Goal: Transaction & Acquisition: Purchase product/service

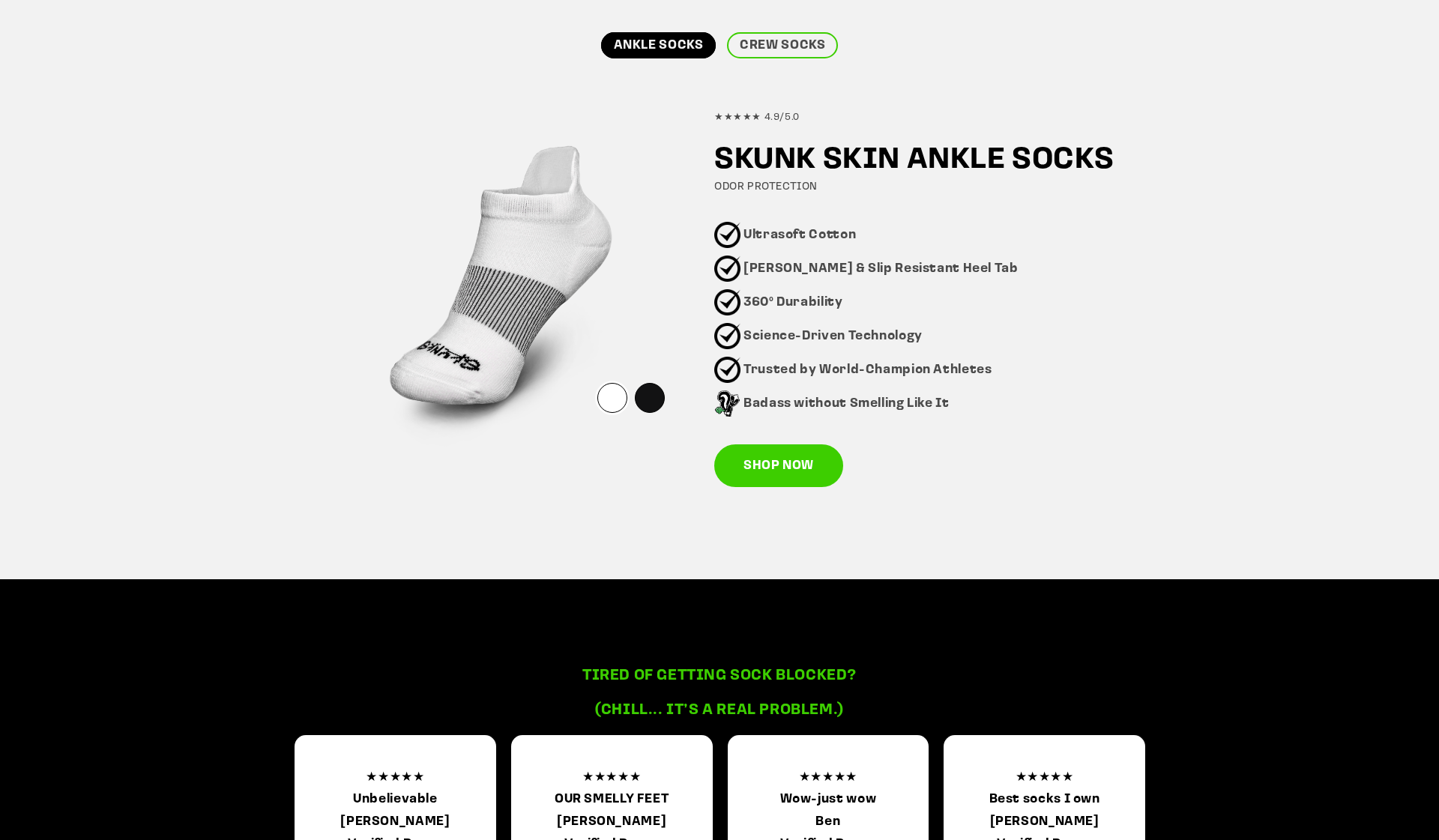
scroll to position [1044, 0]
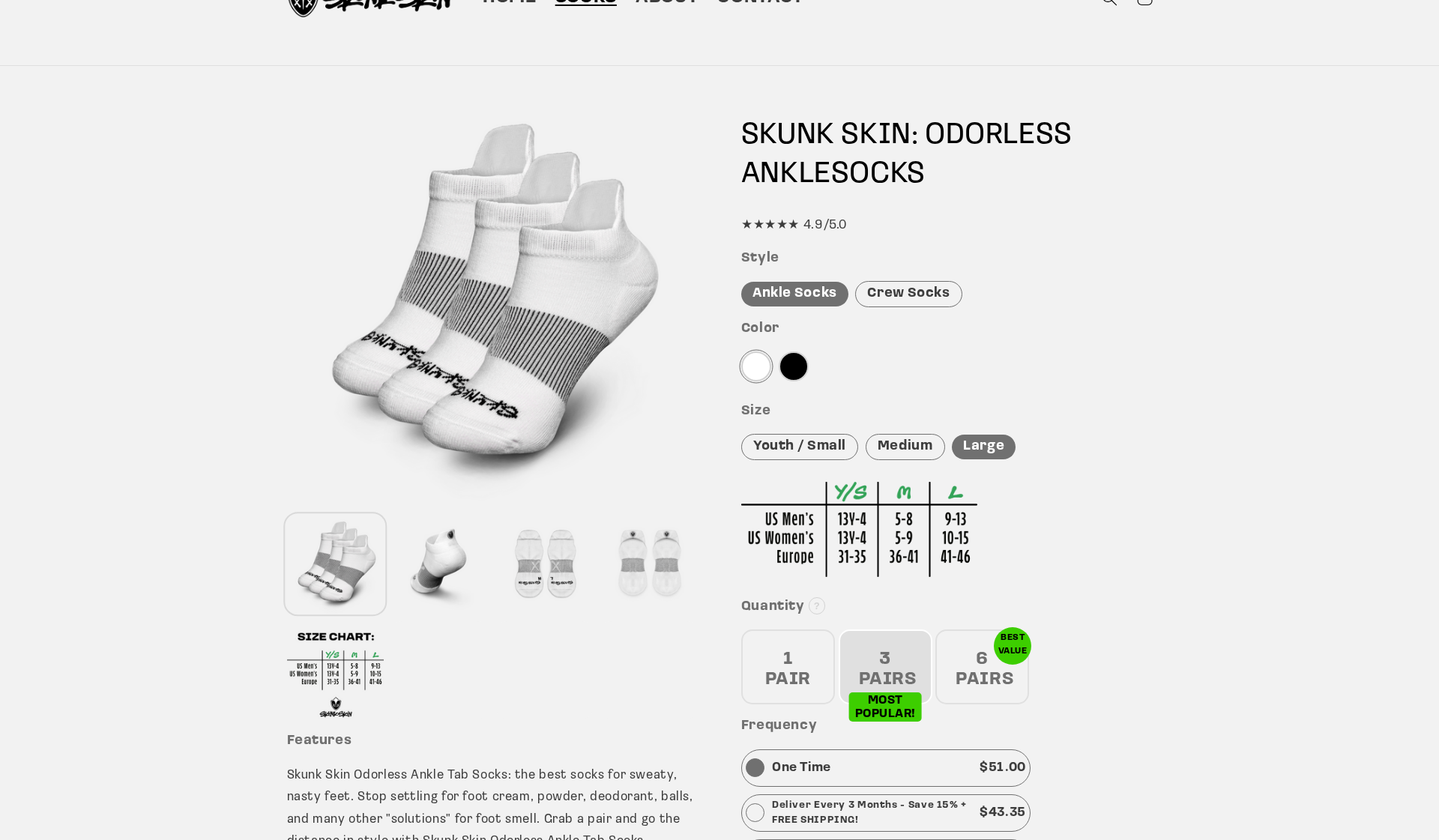
scroll to position [74, 0]
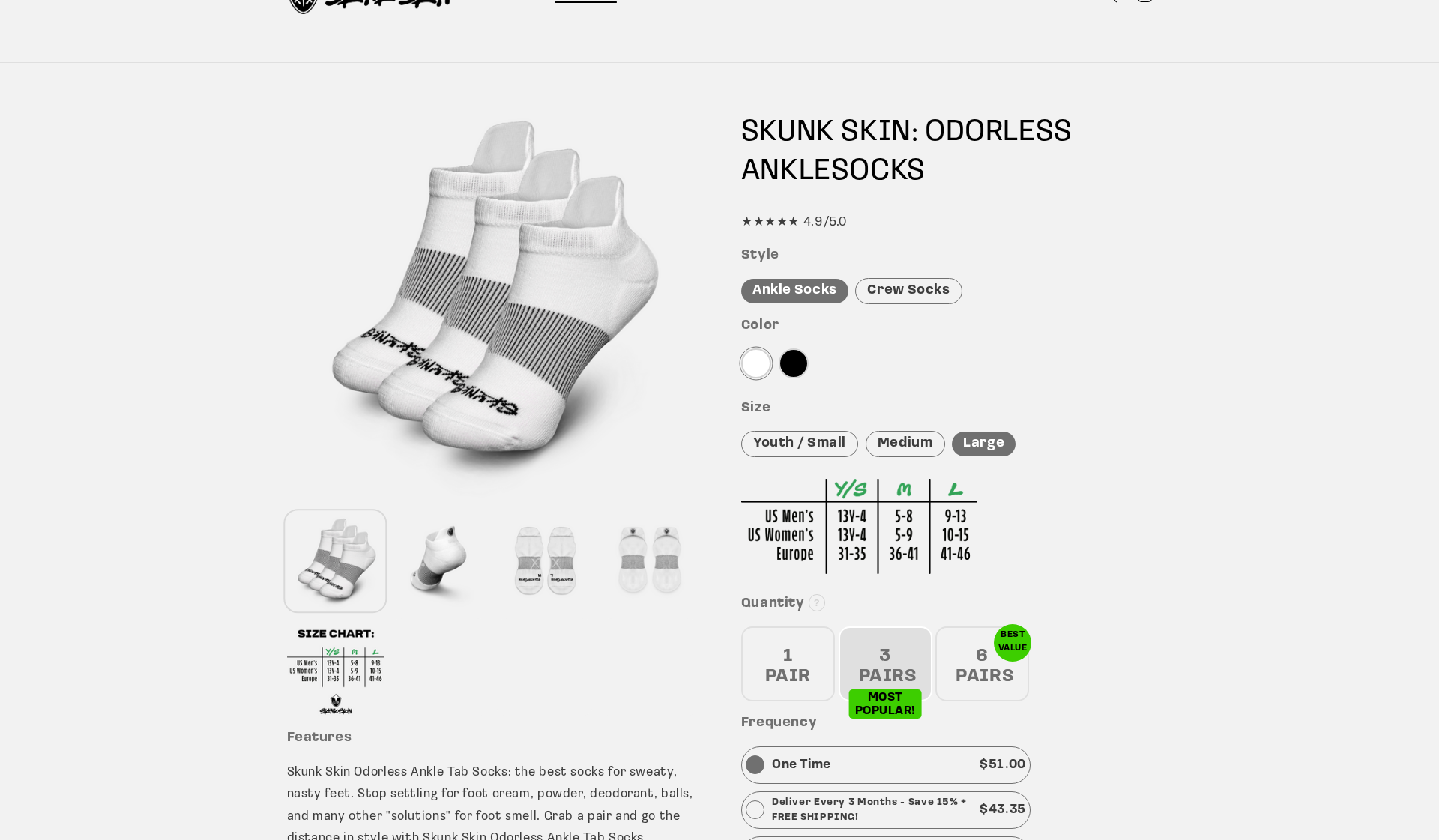
click at [901, 299] on div "Crew Socks" at bounding box center [908, 291] width 106 height 26
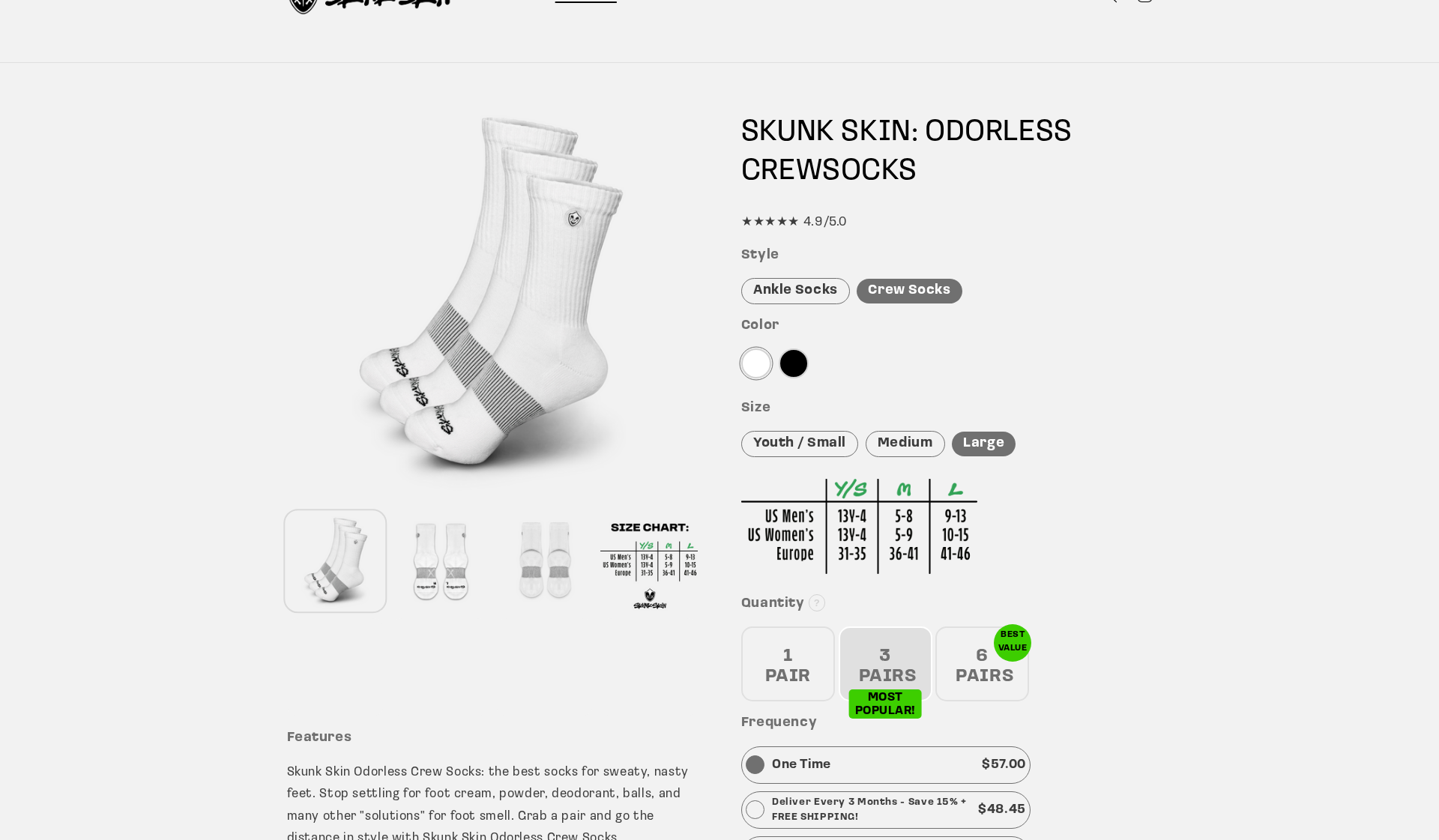
click at [798, 361] on div at bounding box center [793, 363] width 30 height 30
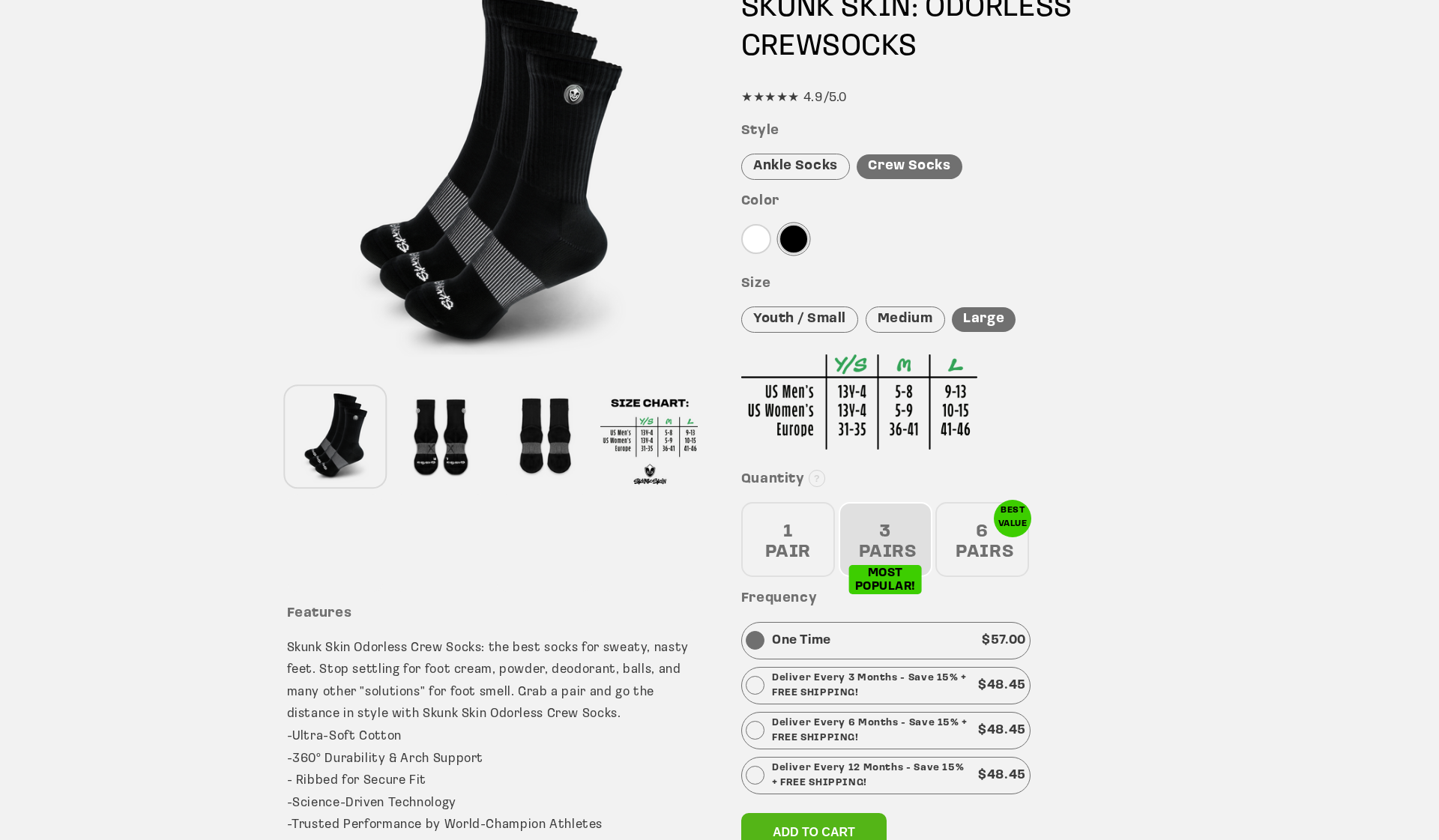
scroll to position [209, 0]
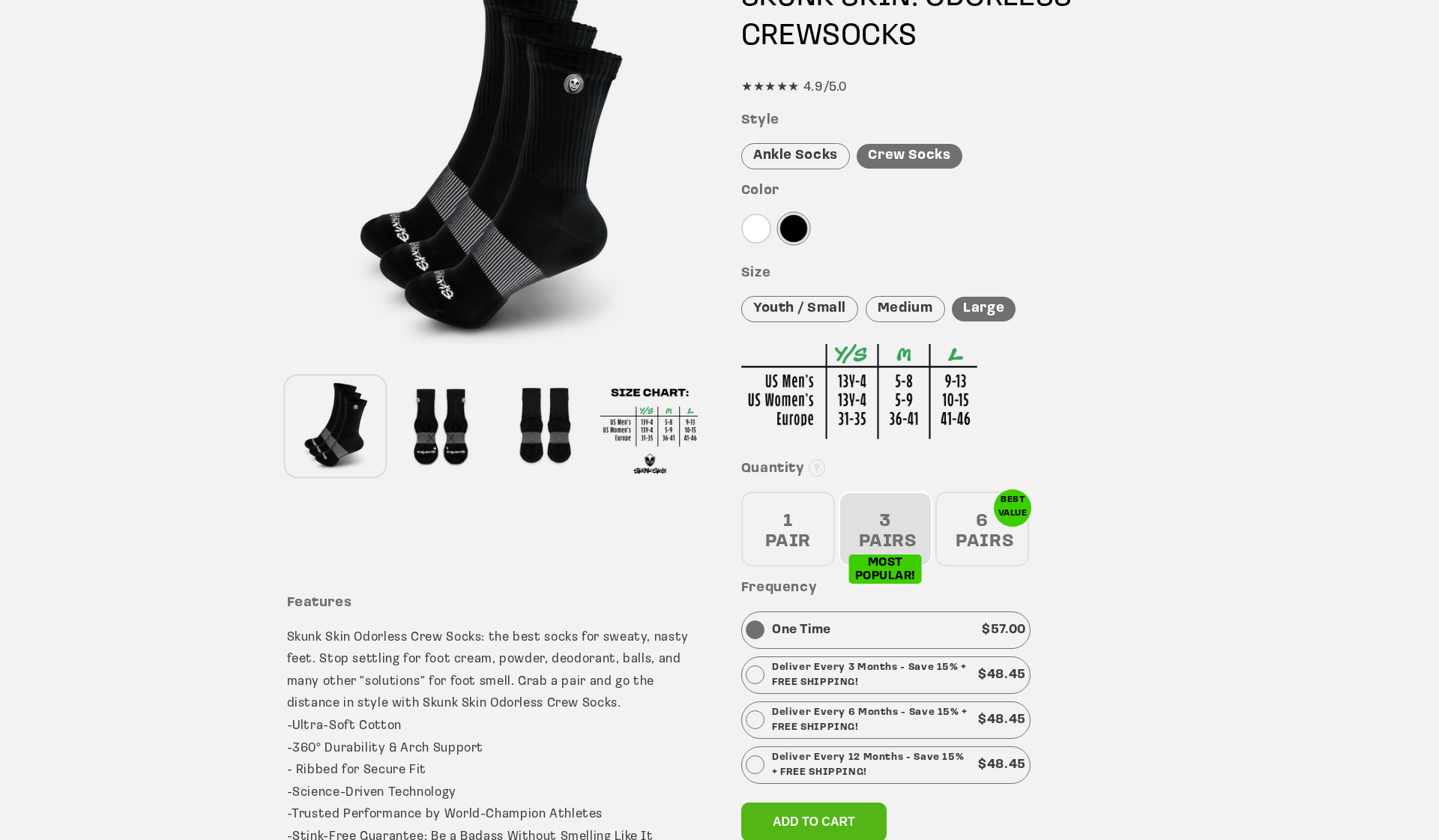
click at [973, 536] on div "6 PAIRS" at bounding box center [983, 529] width 94 height 75
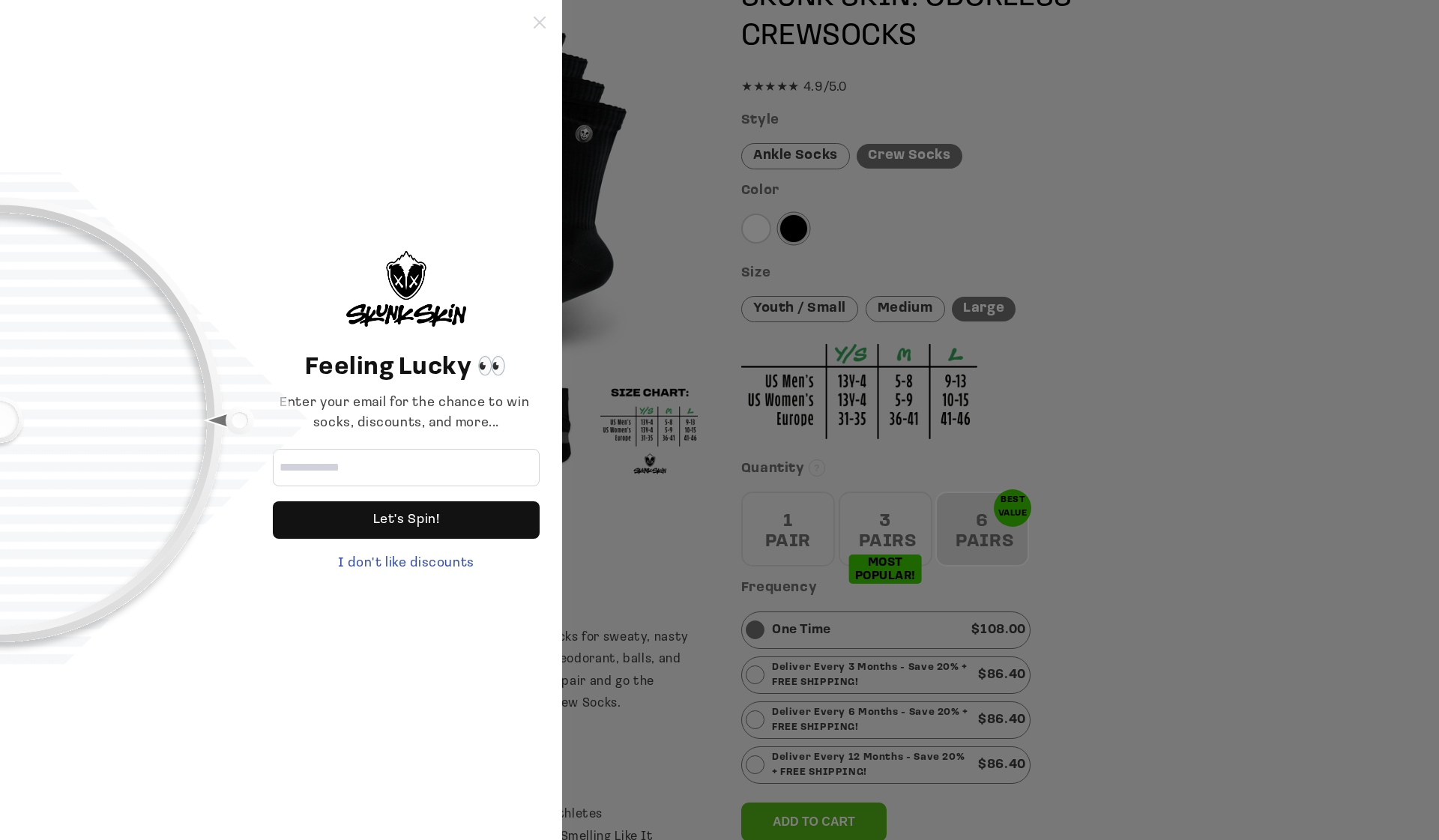
click at [537, 26] on icon at bounding box center [540, 22] width 12 height 12
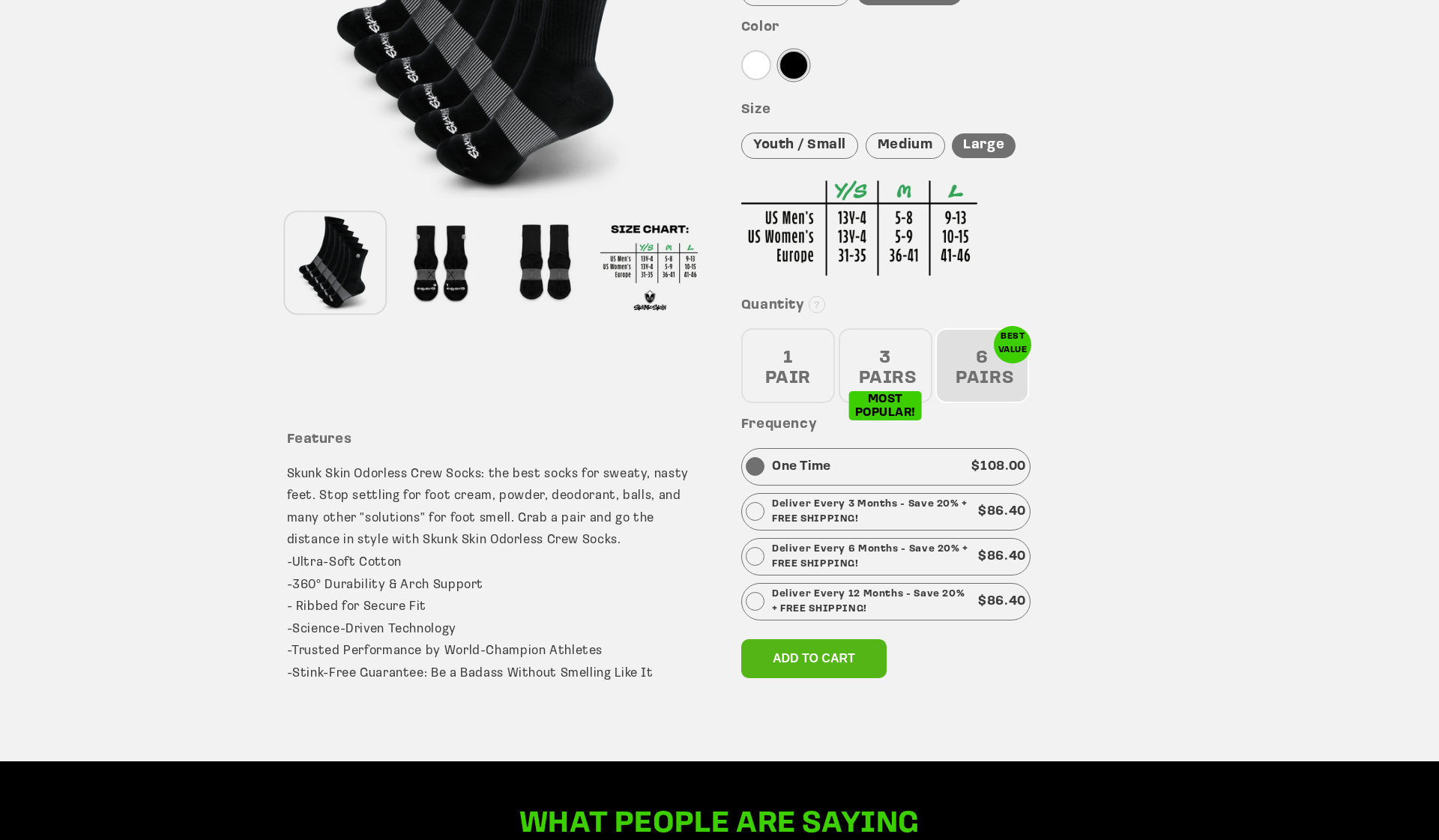
scroll to position [376, 0]
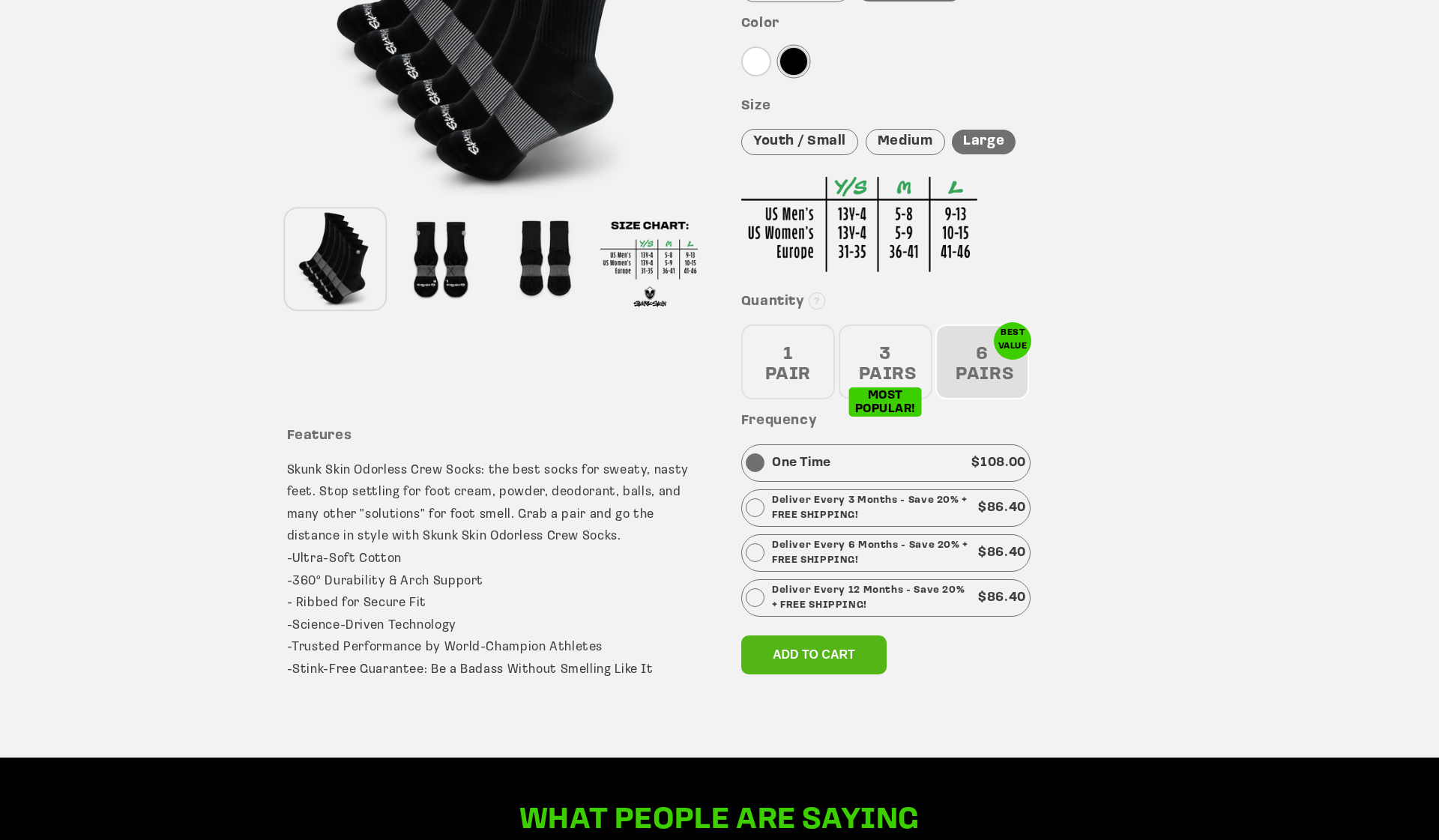
click at [892, 361] on div "3 PAIRS" at bounding box center [886, 362] width 94 height 75
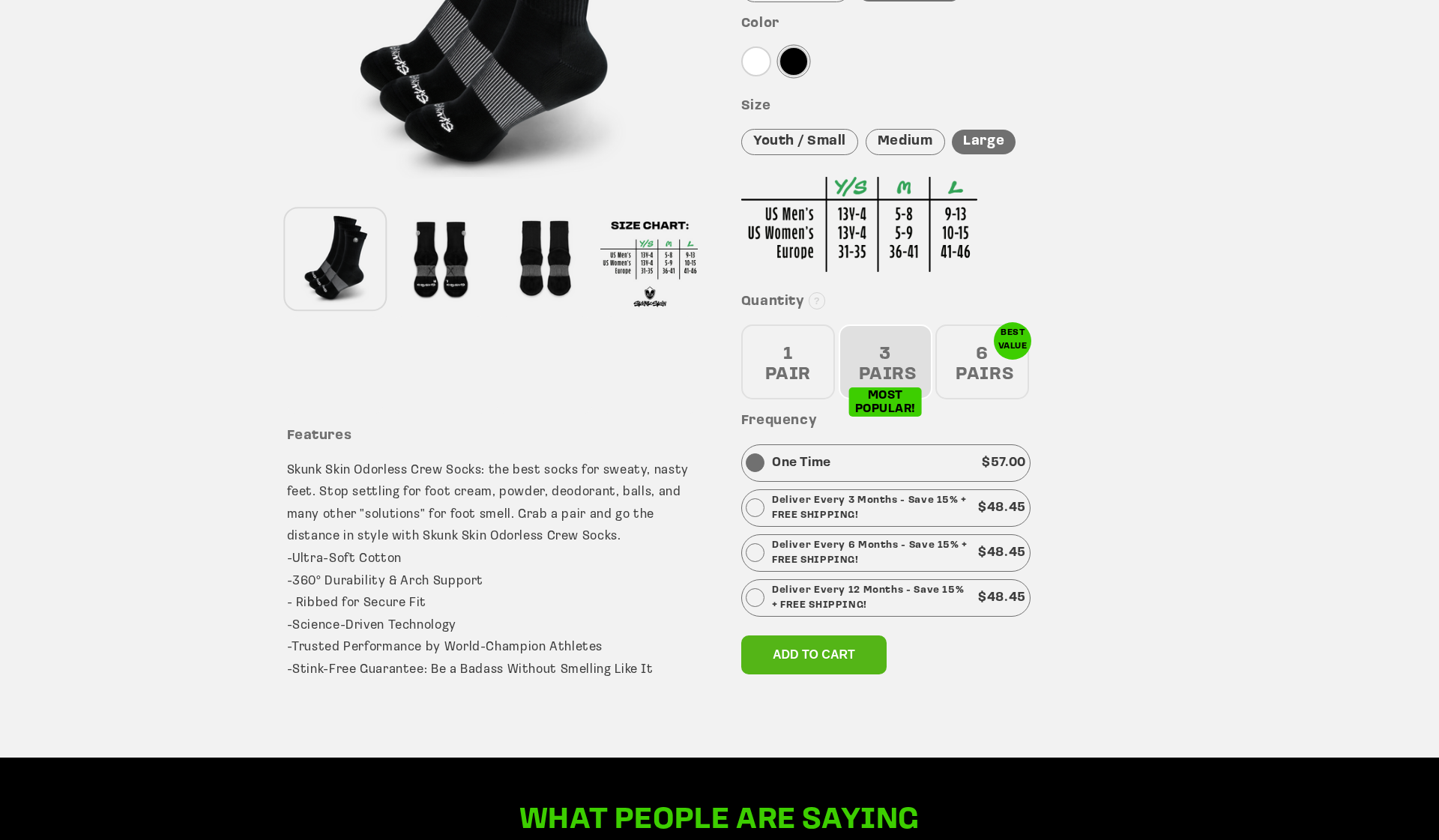
click at [986, 372] on div "6 PAIRS" at bounding box center [983, 362] width 94 height 75
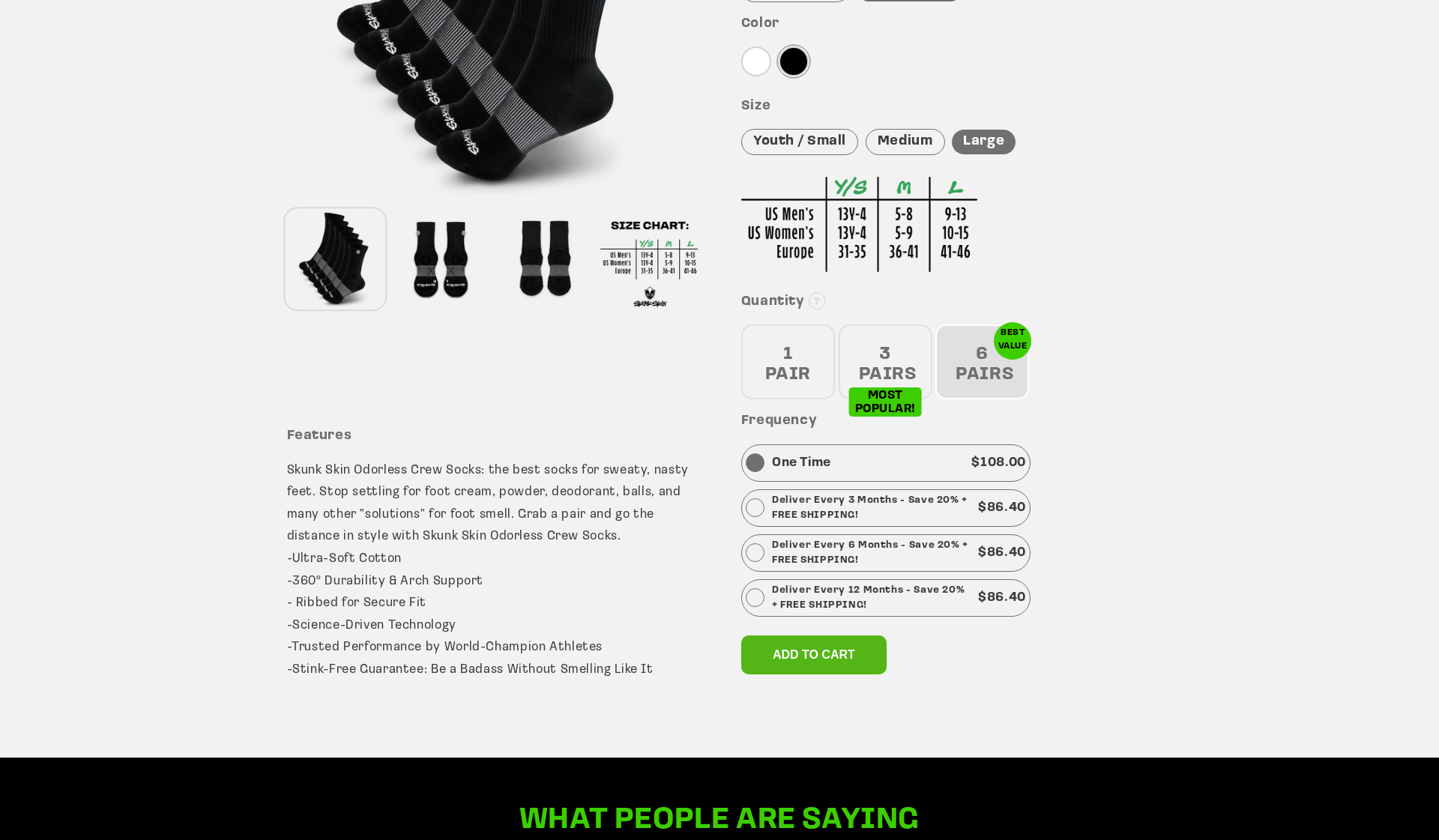
click at [901, 355] on div "3 PAIRS" at bounding box center [886, 362] width 94 height 75
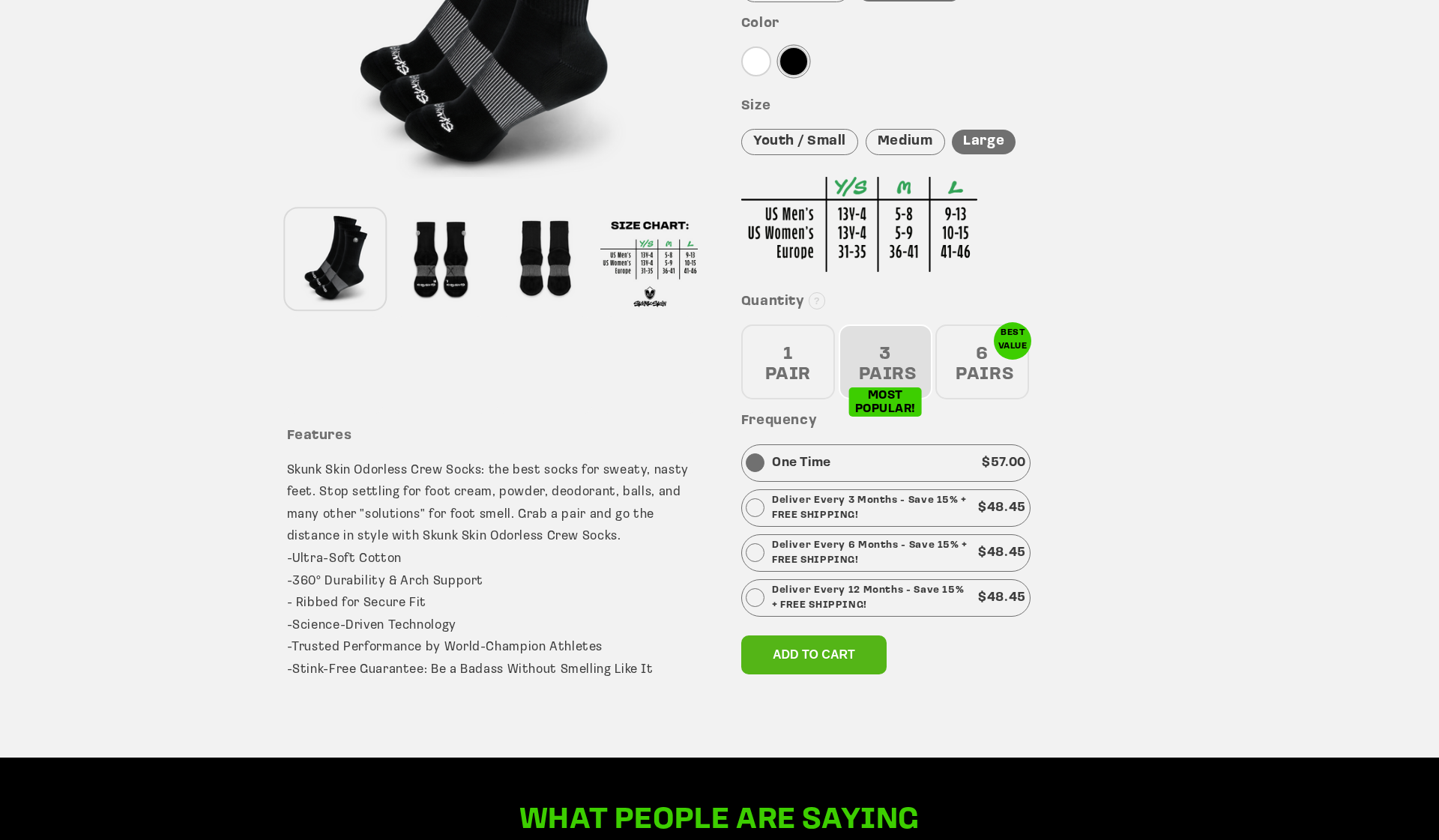
click at [918, 459] on div "One Time $ 57.00" at bounding box center [886, 463] width 289 height 37
click at [834, 651] on span "Add to cart" at bounding box center [814, 654] width 82 height 12
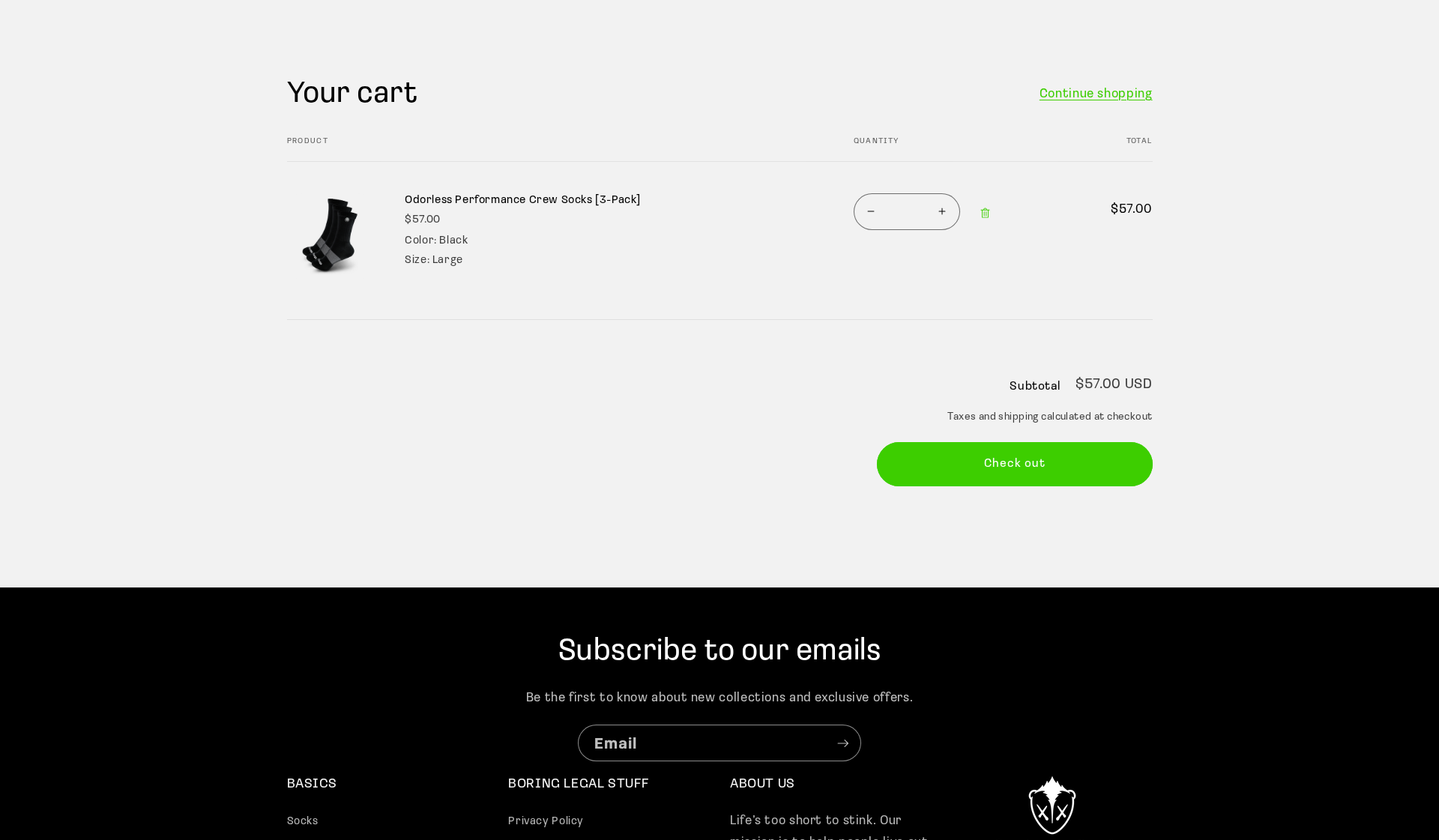
scroll to position [116, 0]
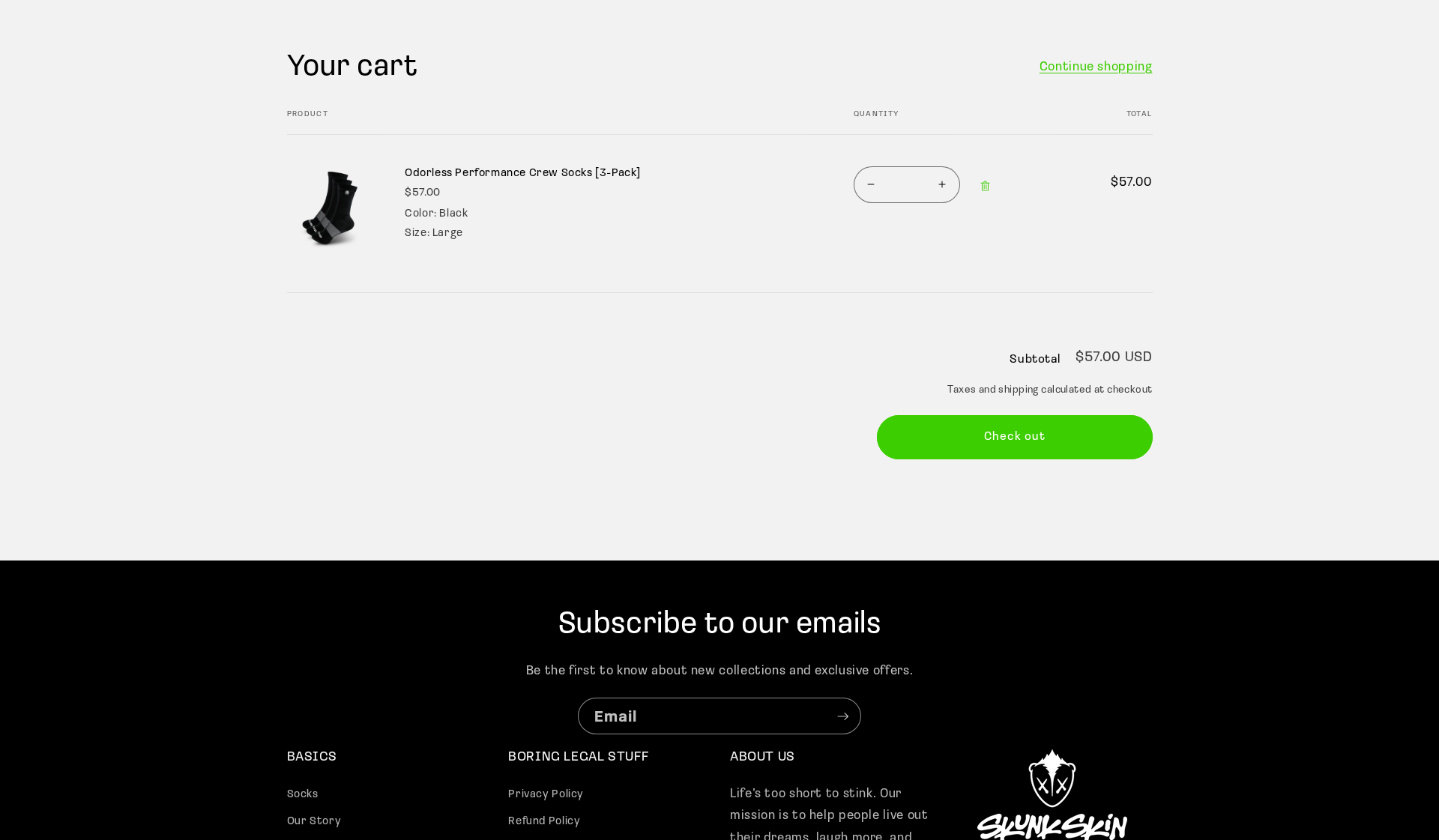
click at [881, 485] on shop-pay-wallet-button at bounding box center [879, 478] width 4 height 12
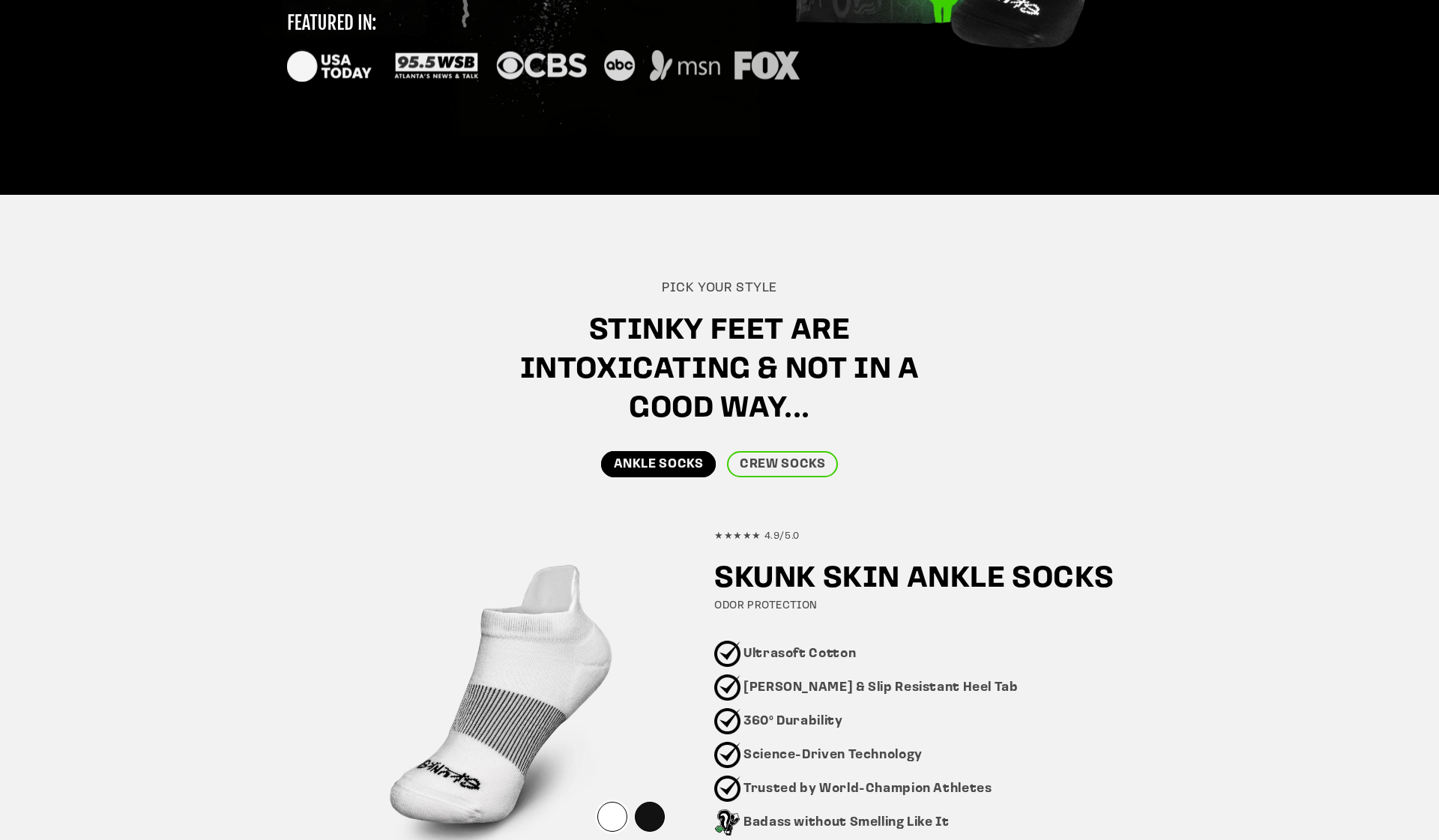
scroll to position [546, 0]
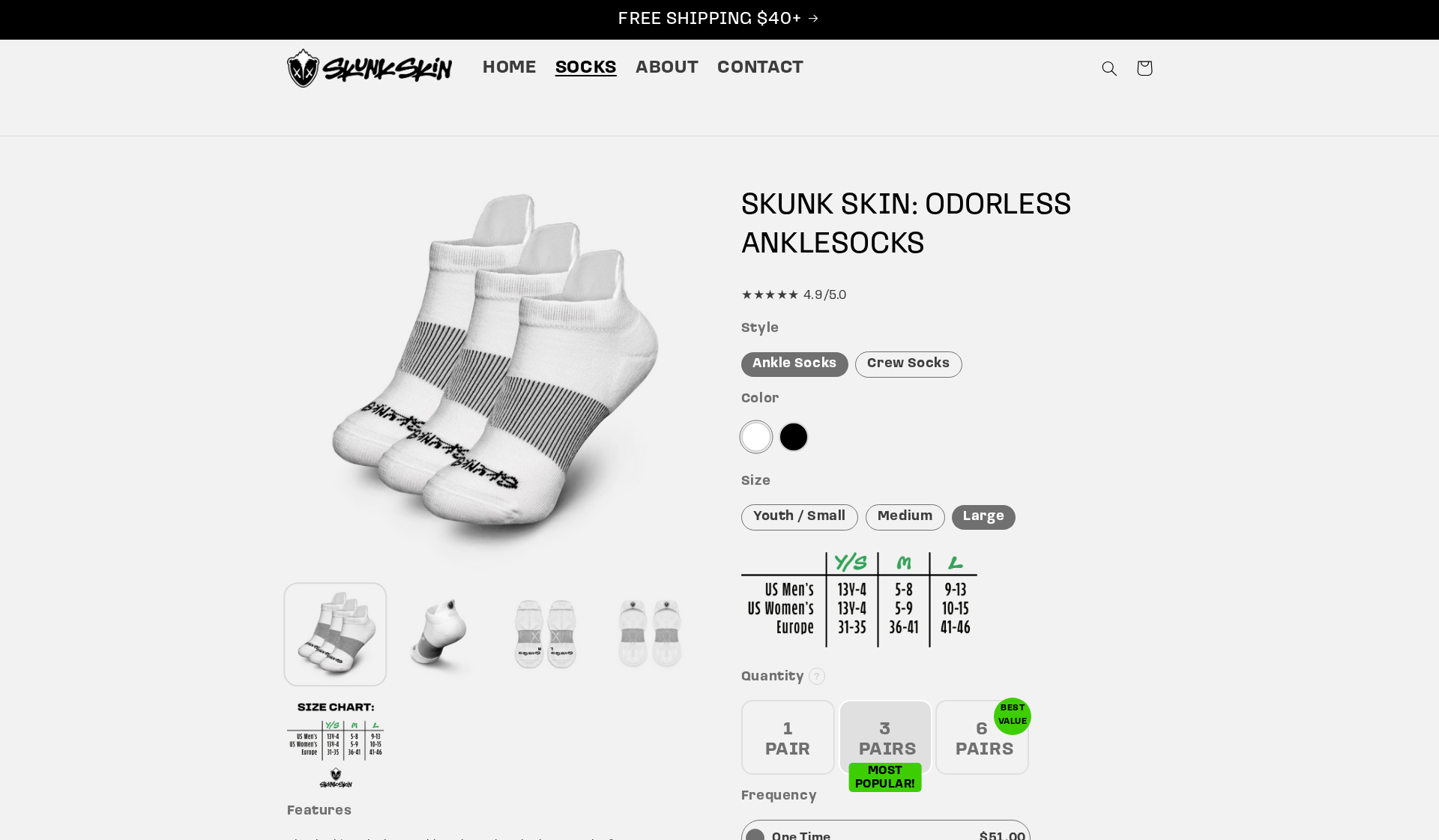
click at [934, 356] on div "Crew Socks" at bounding box center [908, 364] width 106 height 26
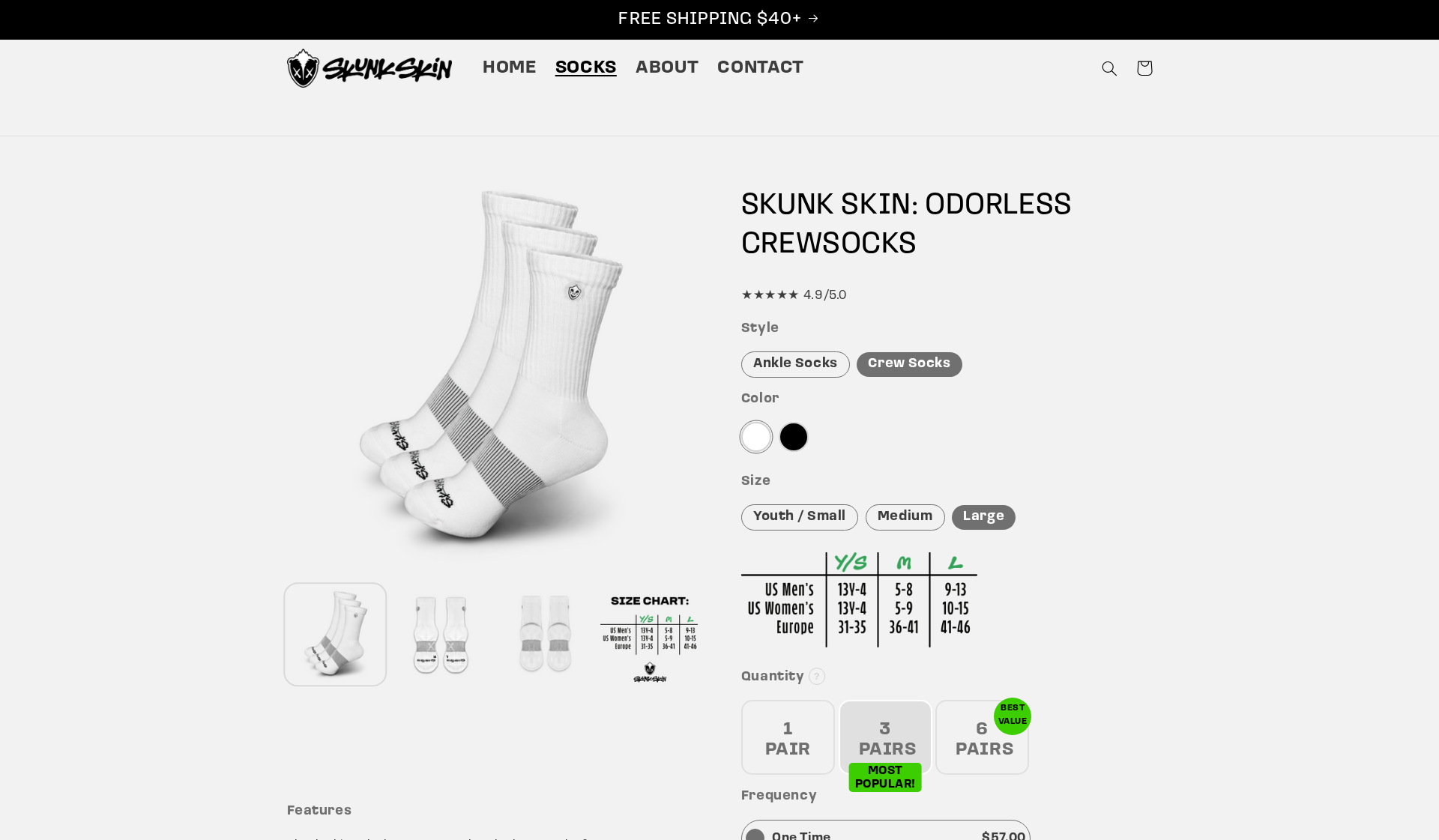
click at [794, 449] on div at bounding box center [793, 436] width 30 height 30
